Goal: Navigation & Orientation: Find specific page/section

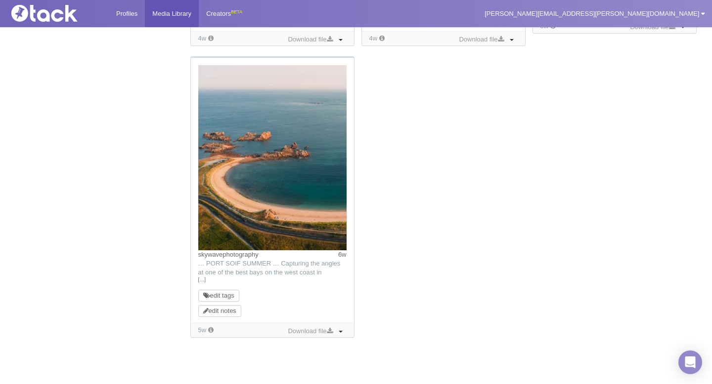
scroll to position [1050, 0]
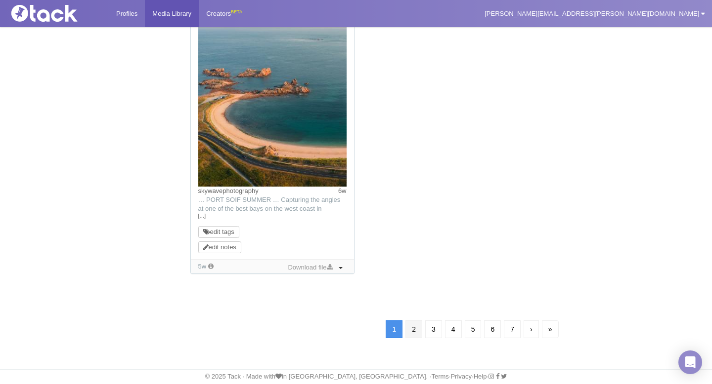
click at [414, 327] on link "2" at bounding box center [413, 330] width 17 height 18
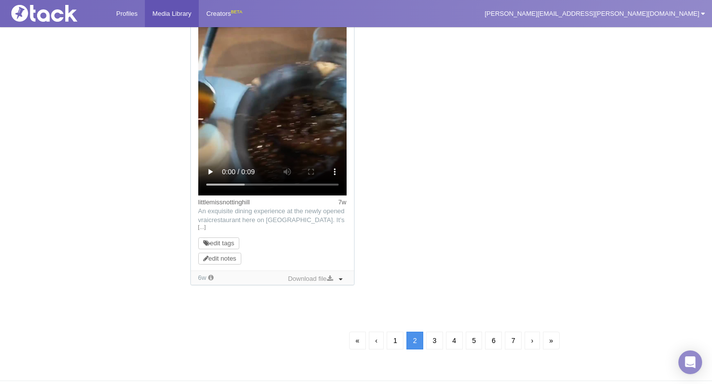
scroll to position [1065, 0]
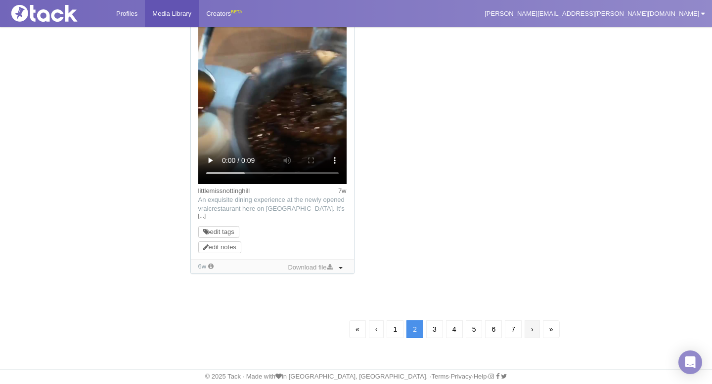
click at [534, 333] on link "›" at bounding box center [531, 330] width 15 height 18
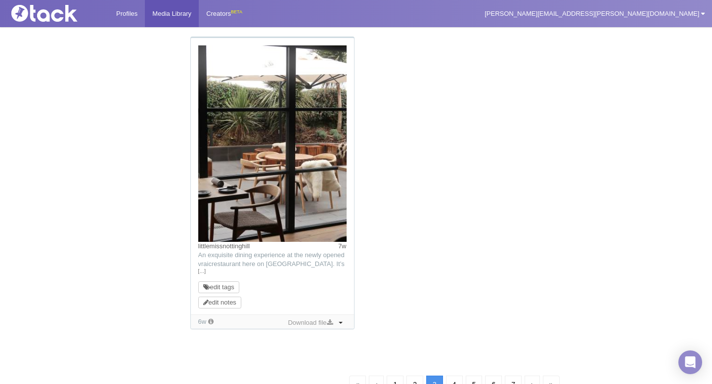
scroll to position [1065, 0]
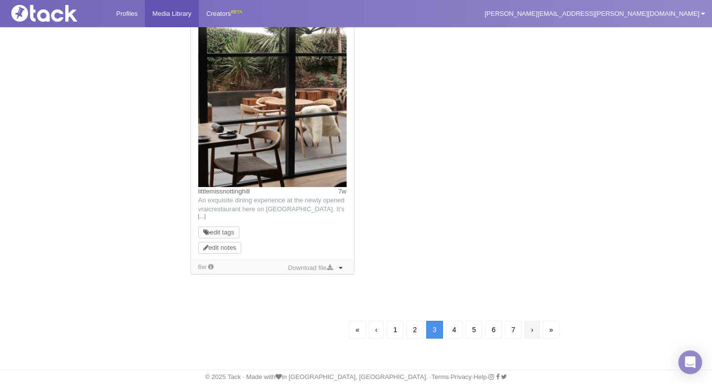
click at [529, 333] on link "›" at bounding box center [531, 330] width 15 height 18
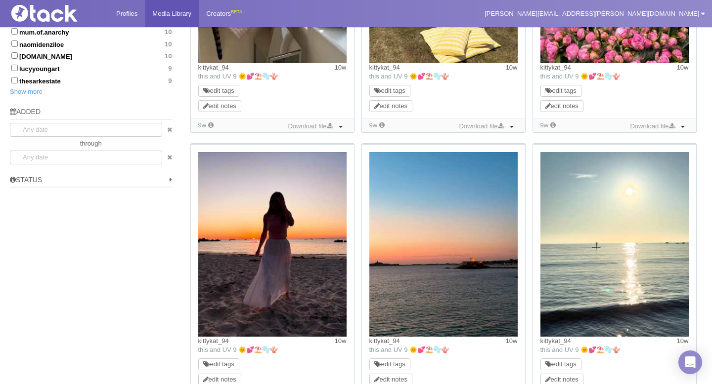
scroll to position [657, 0]
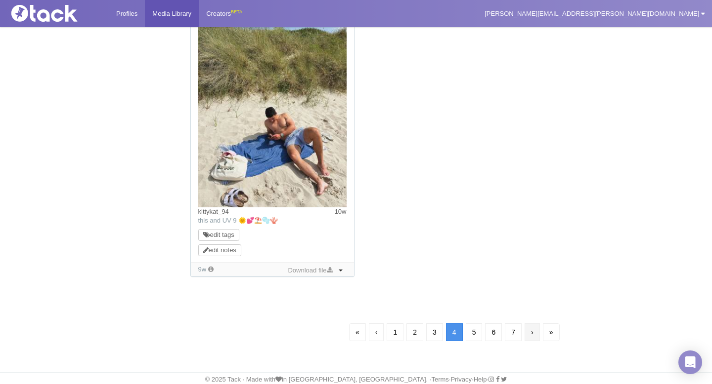
click at [531, 333] on link "›" at bounding box center [531, 333] width 15 height 18
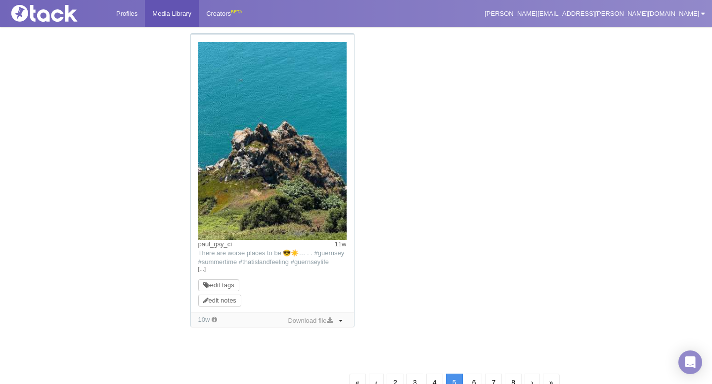
scroll to position [970, 0]
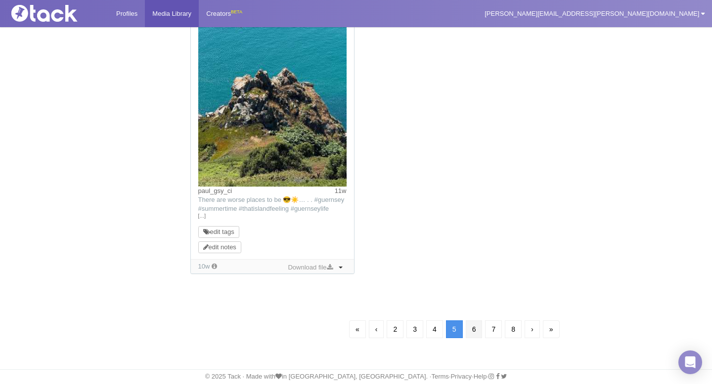
click at [469, 331] on link "6" at bounding box center [474, 330] width 17 height 18
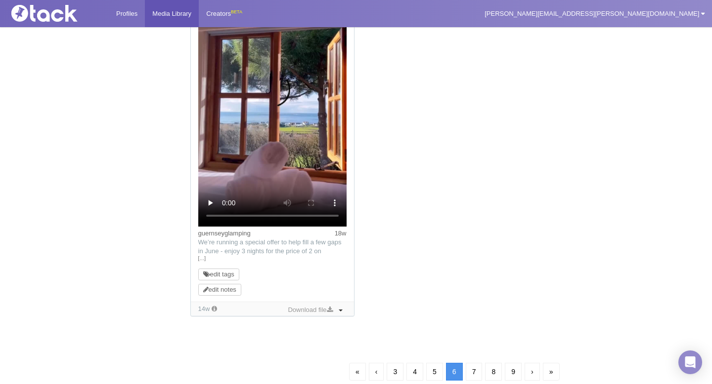
scroll to position [1266, 0]
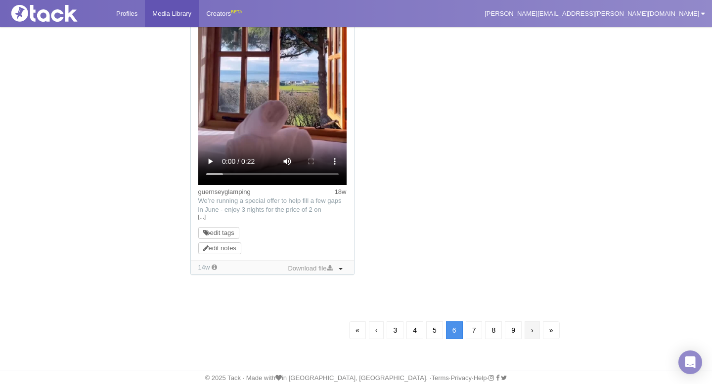
click at [538, 330] on link "›" at bounding box center [531, 331] width 15 height 18
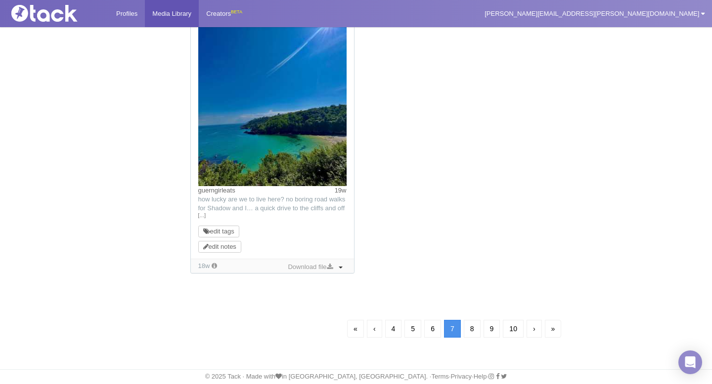
scroll to position [1093, 0]
click at [533, 333] on link "›" at bounding box center [533, 330] width 15 height 18
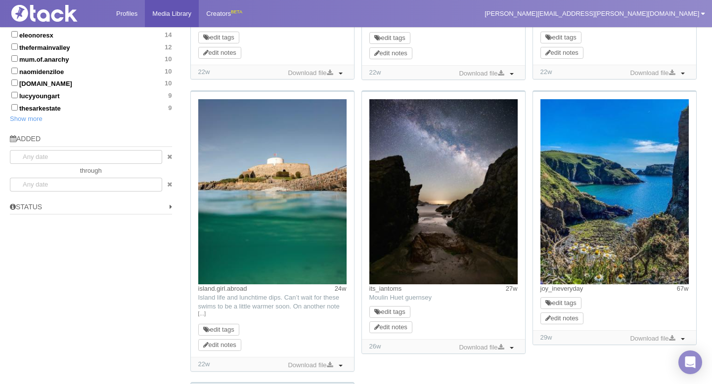
scroll to position [607, 0]
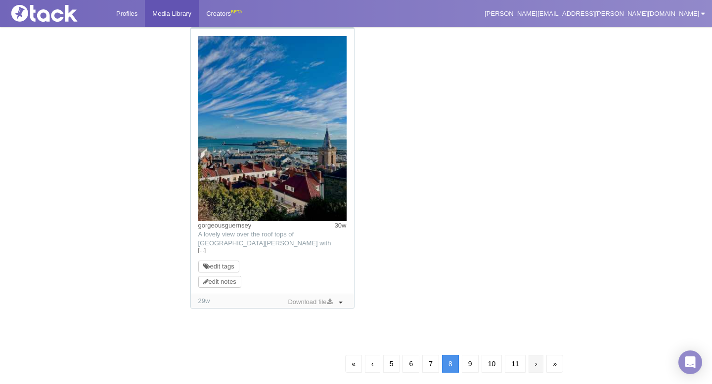
click at [535, 369] on link "›" at bounding box center [535, 364] width 15 height 18
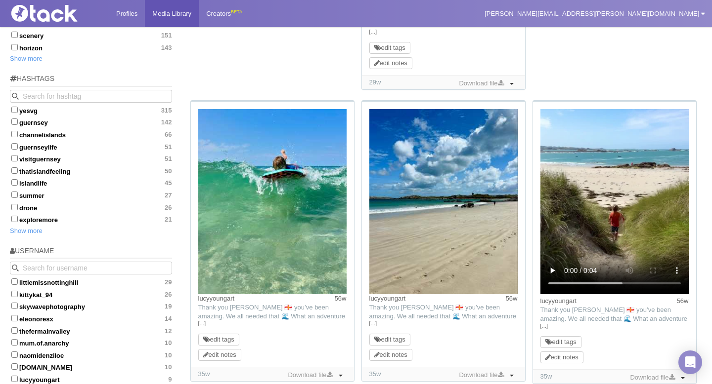
scroll to position [324, 0]
